Goal: Task Accomplishment & Management: Complete application form

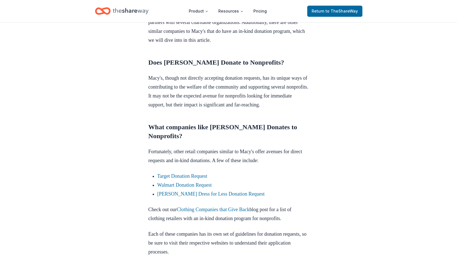
scroll to position [229, 0]
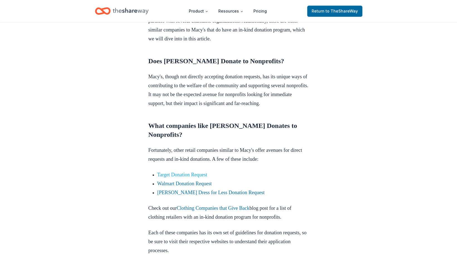
click at [181, 178] on link "Target Donation Request" at bounding box center [183, 175] width 50 height 6
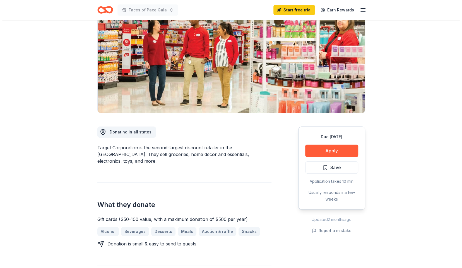
scroll to position [58, 0]
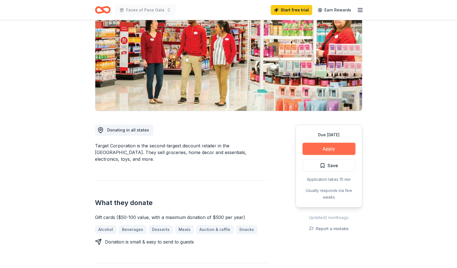
click at [328, 147] on button "Apply" at bounding box center [329, 149] width 53 height 12
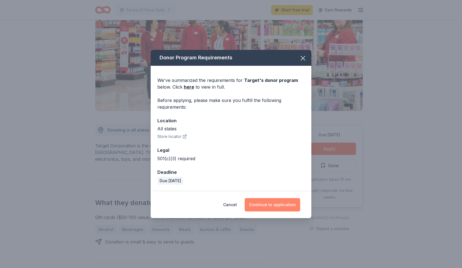
click at [276, 205] on button "Continue to application" at bounding box center [271, 204] width 55 height 13
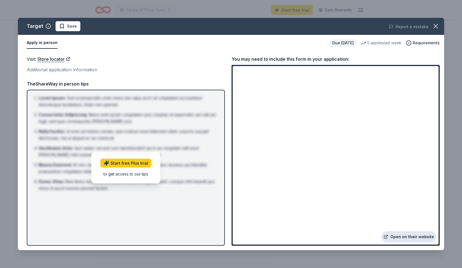
click at [399, 237] on link "Open on their website" at bounding box center [408, 236] width 55 height 11
